Goal: Task Accomplishment & Management: Use online tool/utility

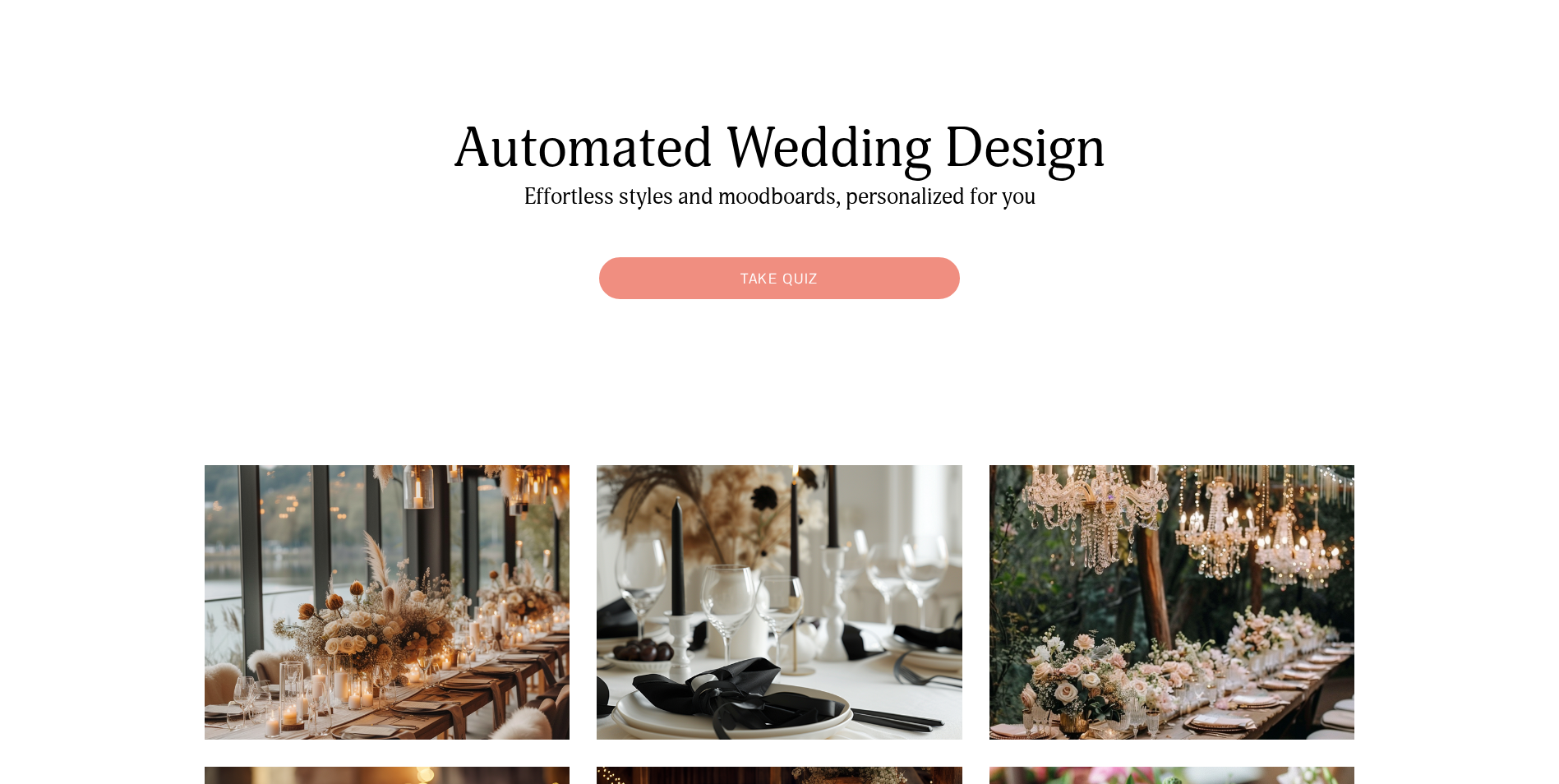
scroll to position [82, 0]
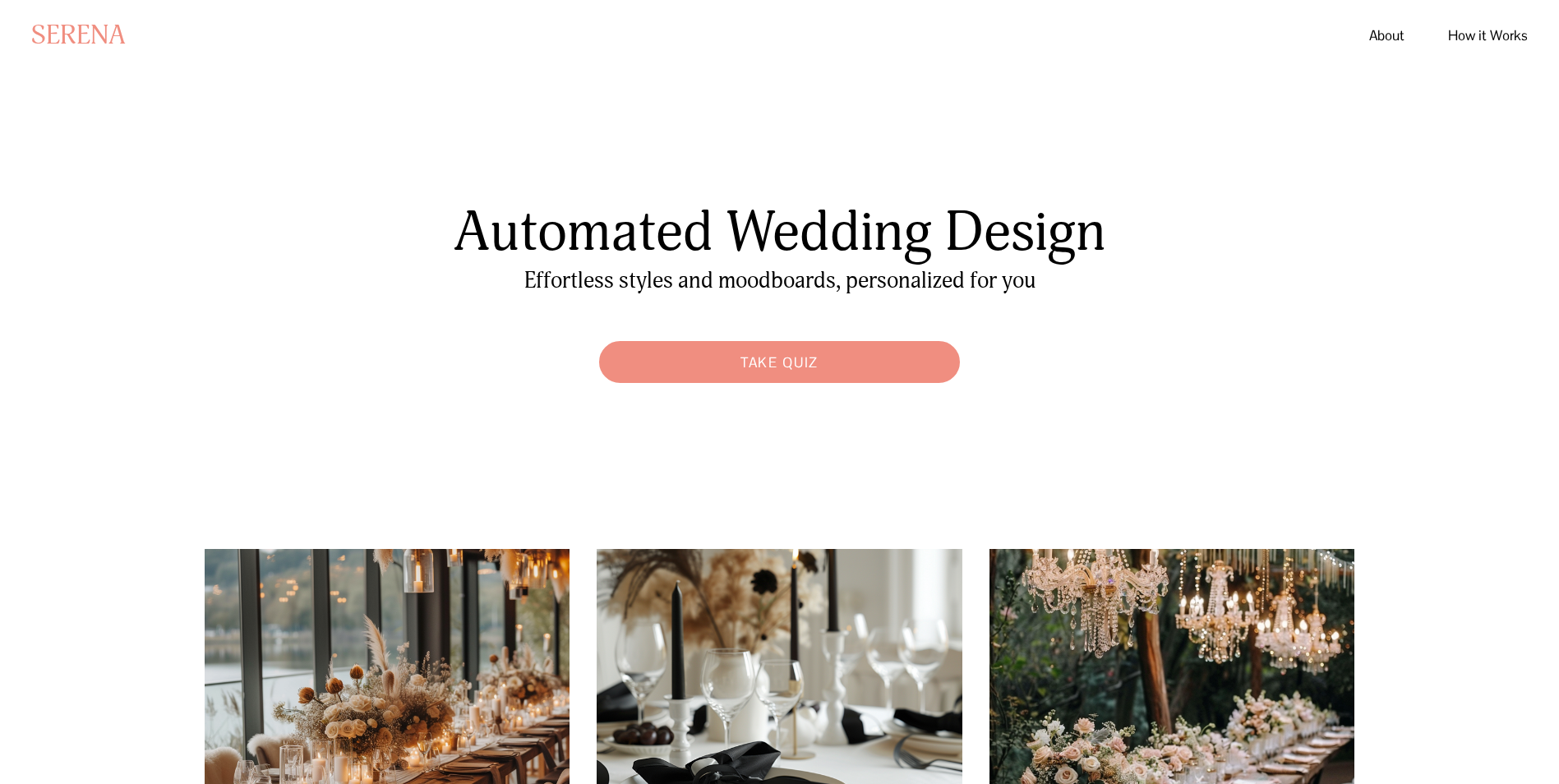
click at [773, 356] on link "Take Quiz" at bounding box center [779, 362] width 377 height 59
